Goal: Task Accomplishment & Management: Manage account settings

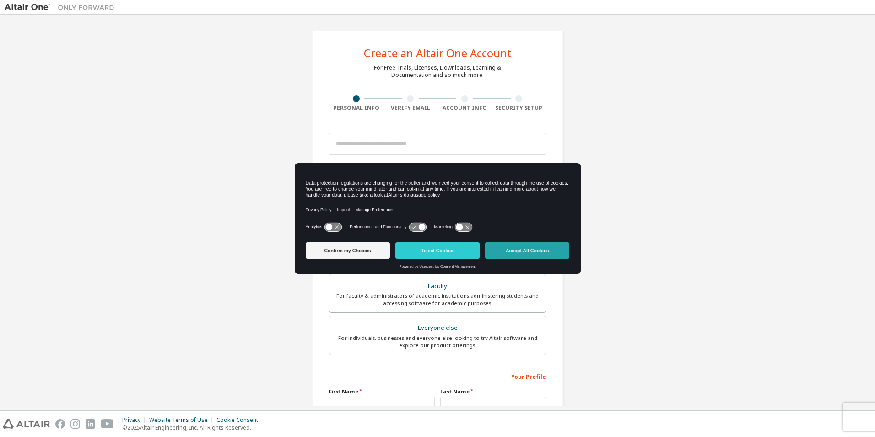
click at [527, 251] on button "Accept All Cookies" at bounding box center [527, 250] width 84 height 16
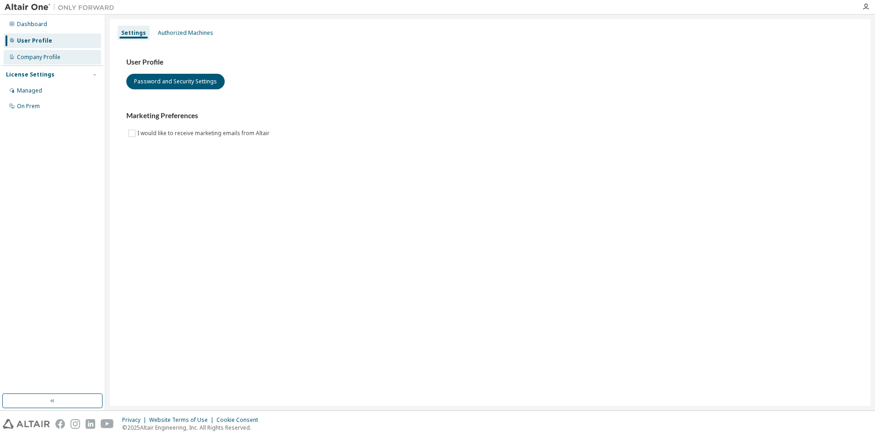
click at [46, 55] on div "Company Profile" at bounding box center [38, 57] width 43 height 7
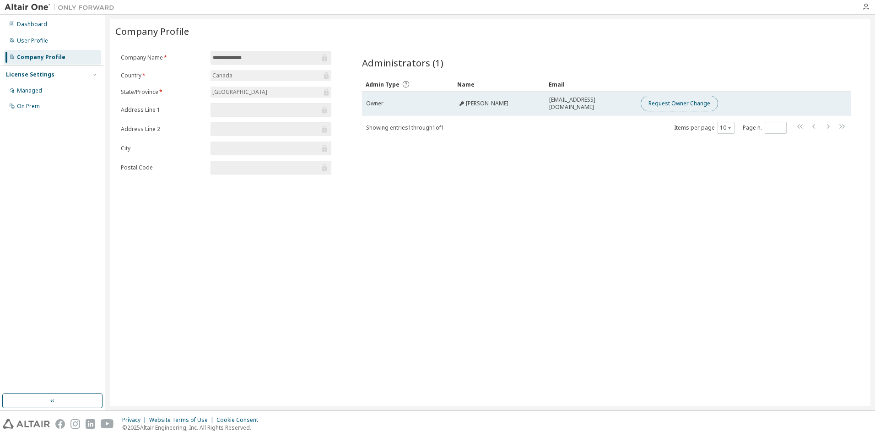
click at [684, 101] on button "Request Owner Change" at bounding box center [679, 104] width 77 height 16
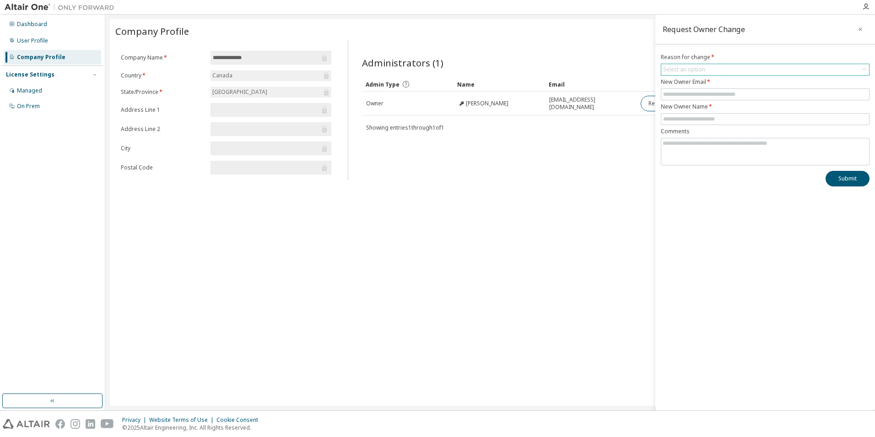
click at [699, 73] on div "Select an option" at bounding box center [684, 70] width 45 height 10
click at [744, 108] on li "User no longer manages this responsibility" at bounding box center [765, 107] width 206 height 12
click at [736, 91] on input "text" at bounding box center [765, 94] width 204 height 7
type input "**********"
click at [726, 120] on input "text" at bounding box center [765, 118] width 204 height 7
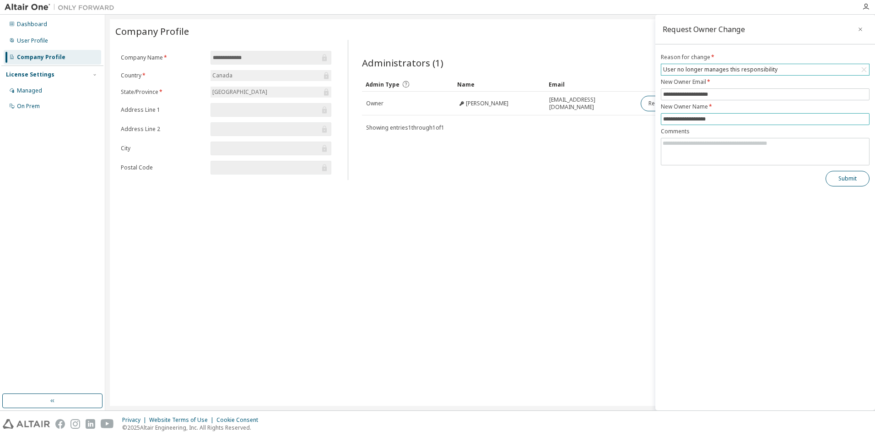
type input "**********"
click at [836, 176] on button "Submit" at bounding box center [847, 179] width 44 height 16
click at [578, 179] on div "Administrators (1) Clear Load Save Save As Field Operator Value Select filter S…" at bounding box center [606, 112] width 511 height 135
click at [860, 33] on button "button" at bounding box center [860, 29] width 15 height 15
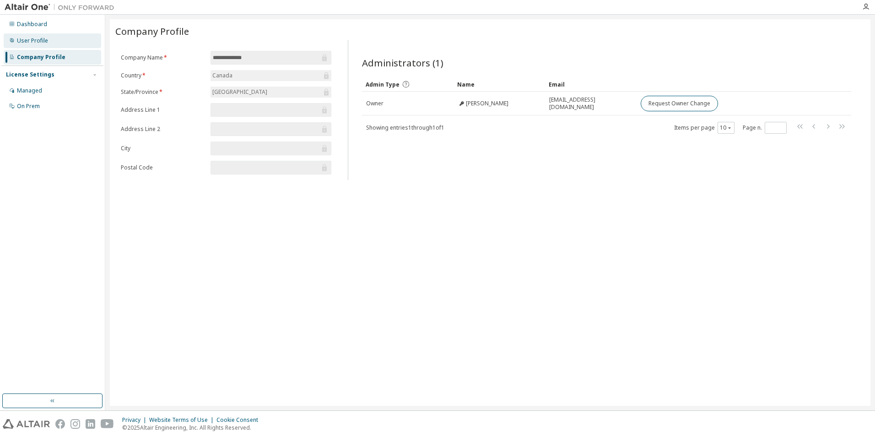
click at [36, 43] on div "User Profile" at bounding box center [32, 40] width 31 height 7
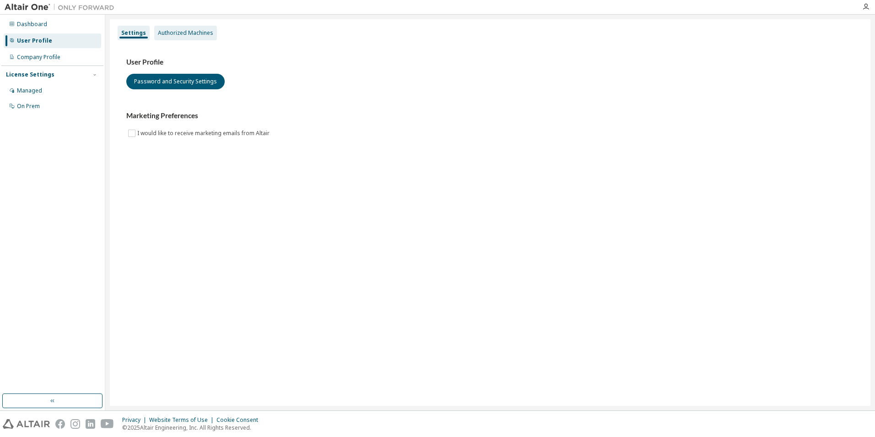
click at [176, 33] on div "Authorized Machines" at bounding box center [185, 32] width 55 height 7
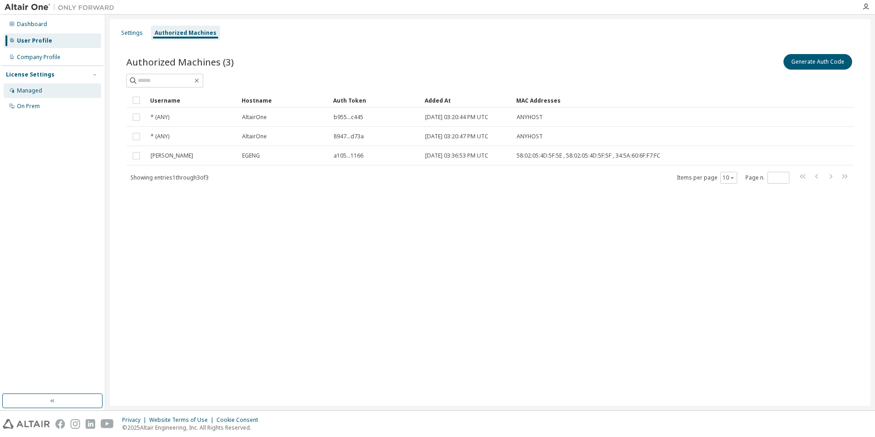
click at [45, 89] on div "Managed" at bounding box center [52, 90] width 97 height 15
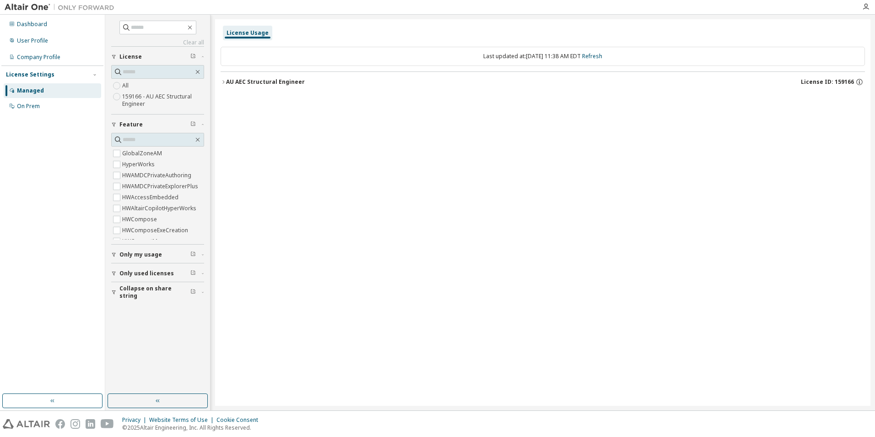
click at [292, 80] on div "AU AEC Structural Engineer" at bounding box center [265, 81] width 79 height 7
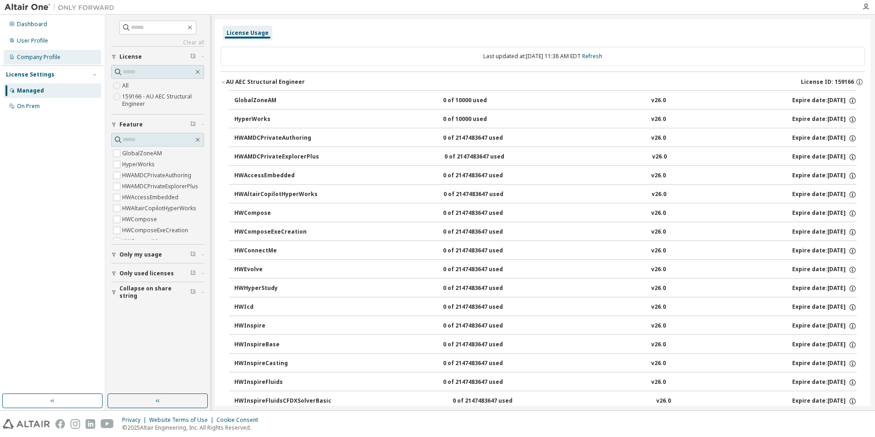
click at [36, 54] on div "Company Profile" at bounding box center [38, 57] width 43 height 7
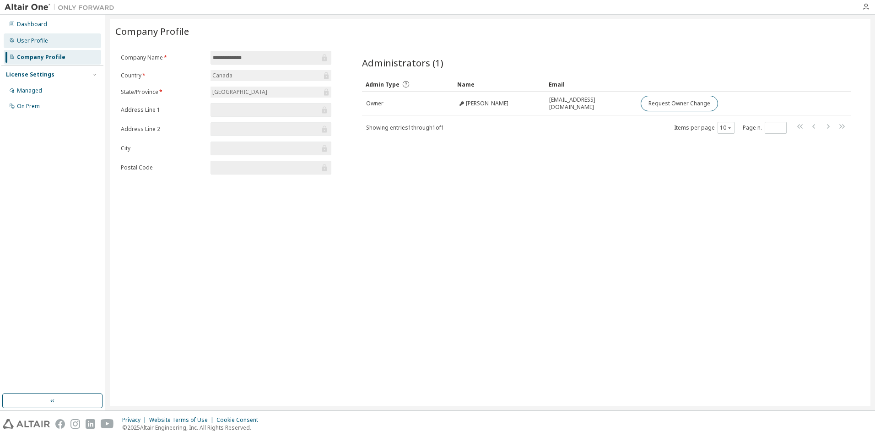
click at [38, 38] on div "User Profile" at bounding box center [32, 40] width 31 height 7
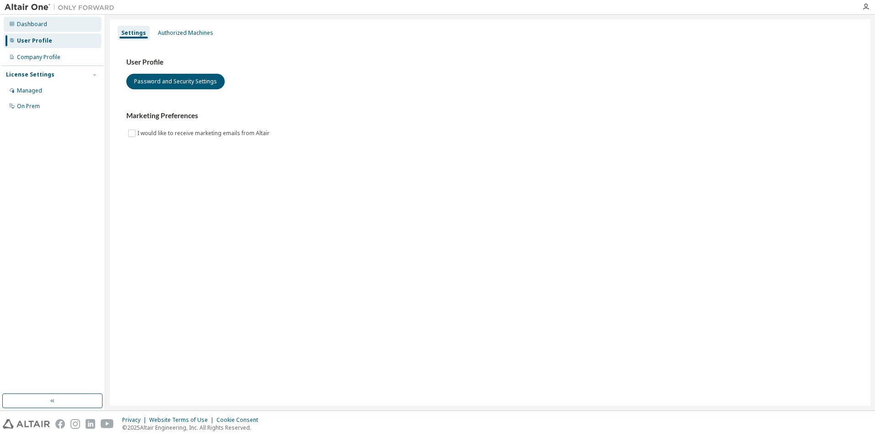
click at [44, 22] on div "Dashboard" at bounding box center [32, 24] width 30 height 7
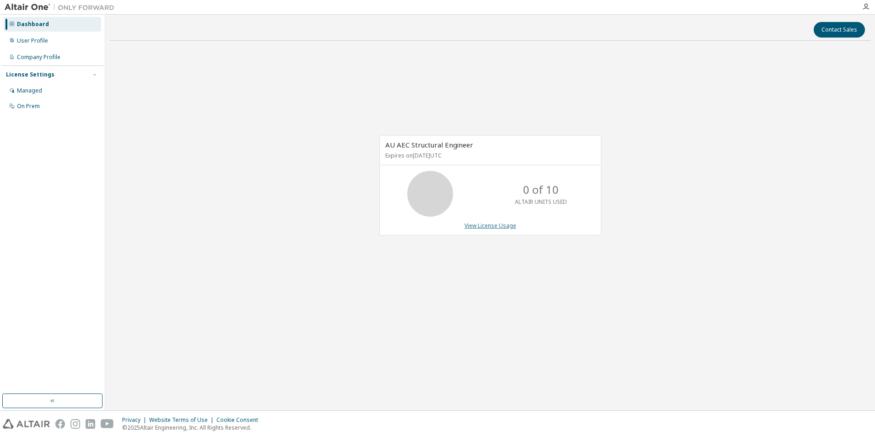
click at [502, 225] on link "View License Usage" at bounding box center [490, 225] width 52 height 8
